Goal: Transaction & Acquisition: Book appointment/travel/reservation

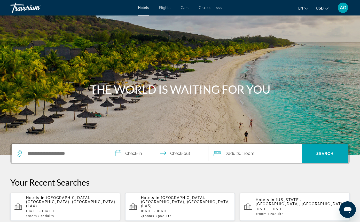
click at [206, 8] on span "Cruises" at bounding box center [205, 8] width 12 height 4
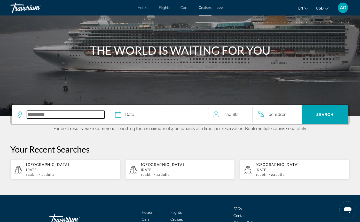
click at [62, 111] on input "Select cruise destination" at bounding box center [66, 115] width 78 height 8
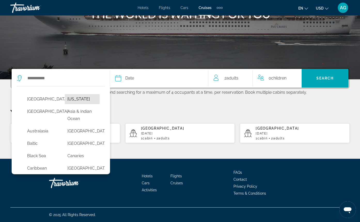
click at [75, 99] on button "[US_STATE]" at bounding box center [82, 99] width 35 height 10
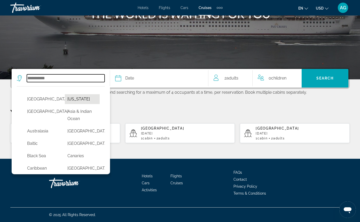
type input "******"
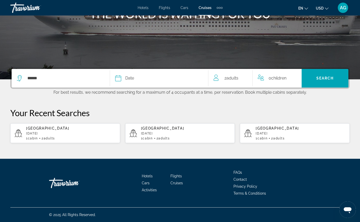
click at [138, 73] on button "Date January February March April May June July August September October Novemb…" at bounding box center [159, 78] width 88 height 19
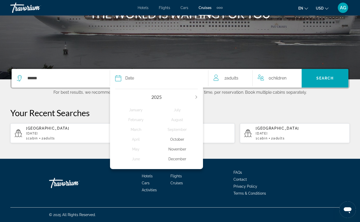
click at [176, 161] on div "December" at bounding box center [176, 158] width 41 height 9
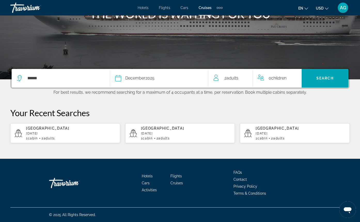
click at [323, 73] on span "Search" at bounding box center [324, 78] width 47 height 12
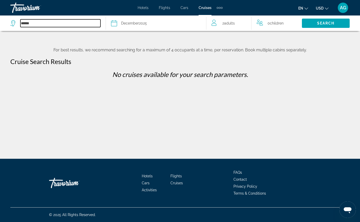
click at [59, 25] on input "******" at bounding box center [60, 23] width 80 height 8
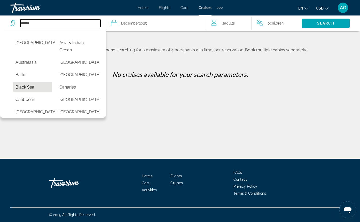
scroll to position [14, 0]
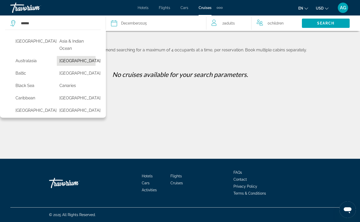
click at [70, 60] on button "[GEOGRAPHIC_DATA]" at bounding box center [76, 61] width 39 height 10
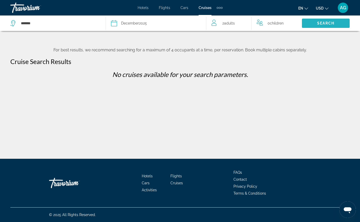
click at [323, 24] on span "Search" at bounding box center [326, 23] width 18 height 4
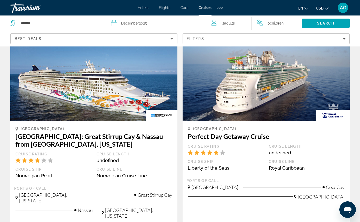
scroll to position [261, 0]
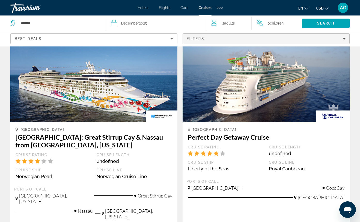
click at [343, 39] on icon "Filters" at bounding box center [344, 38] width 3 height 3
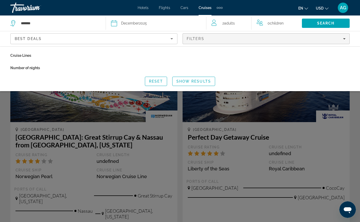
click at [25, 68] on p "Number of nights" at bounding box center [179, 67] width 339 height 7
click at [188, 81] on span "Show Results" at bounding box center [193, 81] width 35 height 4
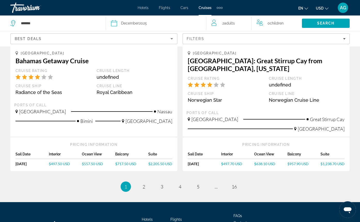
scroll to position [566, 0]
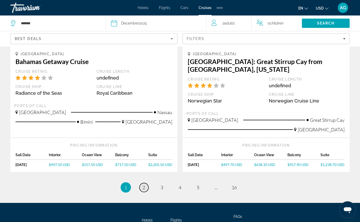
click at [144, 184] on span "2" at bounding box center [143, 187] width 3 height 6
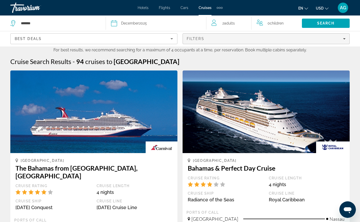
click at [339, 36] on span "Filters" at bounding box center [266, 39] width 166 height 12
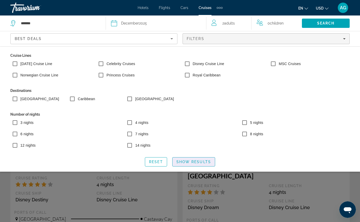
click at [195, 160] on span "Show Results" at bounding box center [193, 162] width 35 height 4
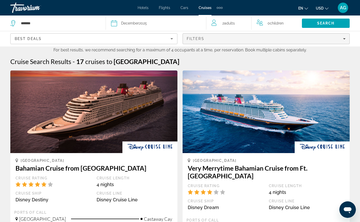
click at [340, 38] on div "Filters" at bounding box center [266, 39] width 159 height 4
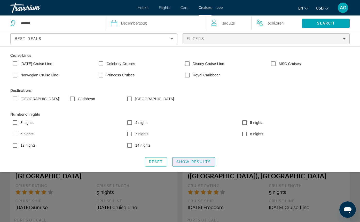
click at [184, 159] on span "Search widget" at bounding box center [193, 162] width 42 height 12
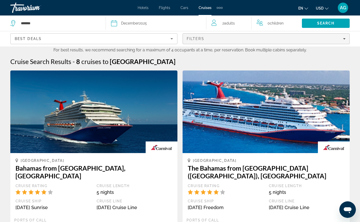
click at [339, 38] on div "Filters" at bounding box center [266, 39] width 159 height 4
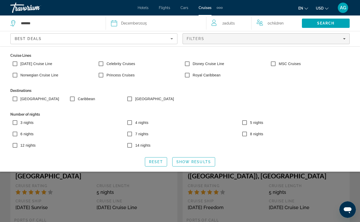
click at [188, 163] on span "Show Results" at bounding box center [193, 162] width 35 height 4
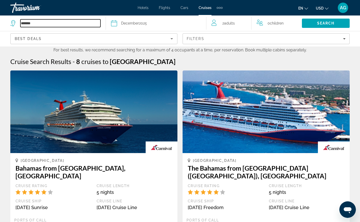
click at [85, 23] on input "*******" at bounding box center [60, 23] width 80 height 8
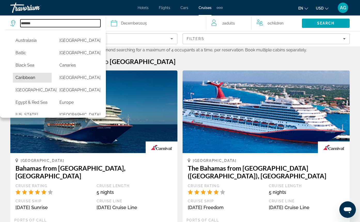
scroll to position [35, 0]
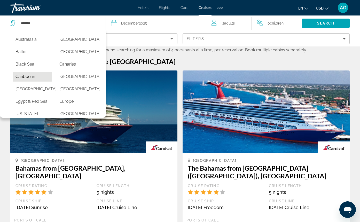
click at [34, 76] on button "Caribbean" at bounding box center [32, 77] width 39 height 10
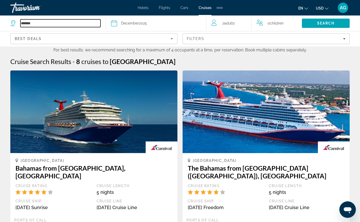
type input "*********"
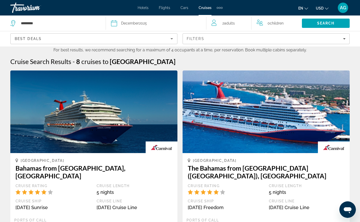
click at [323, 20] on span "Search" at bounding box center [326, 23] width 48 height 12
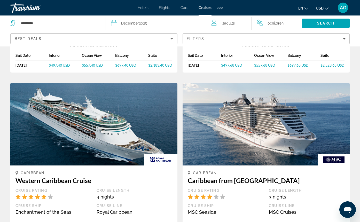
scroll to position [198, 0]
click at [144, 9] on span "Hotels" at bounding box center [143, 8] width 11 height 4
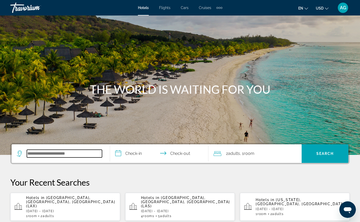
click at [59, 156] on input "Search hotel destination" at bounding box center [64, 154] width 75 height 8
